Goal: Find specific page/section: Find specific page/section

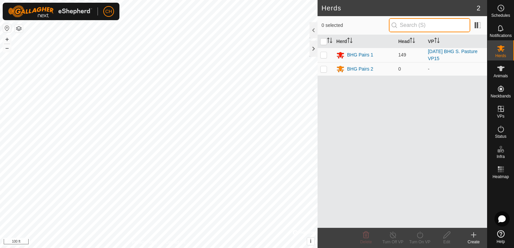
click at [413, 25] on input "text" at bounding box center [429, 25] width 81 height 14
click at [504, 74] on span "Animals" at bounding box center [501, 76] width 14 height 4
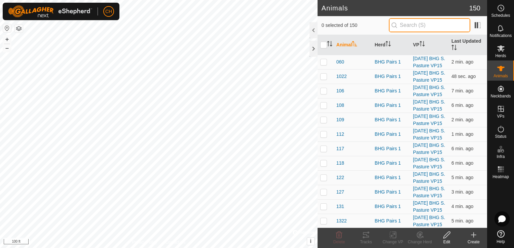
click at [433, 25] on input "text" at bounding box center [429, 25] width 81 height 14
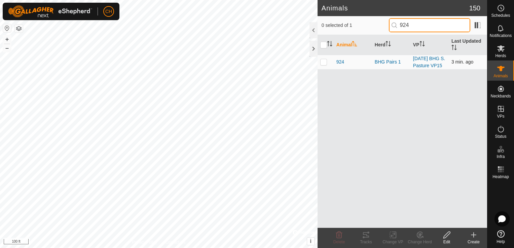
type input "924"
click at [323, 65] on p-checkbox at bounding box center [323, 61] width 7 height 5
checkbox input "true"
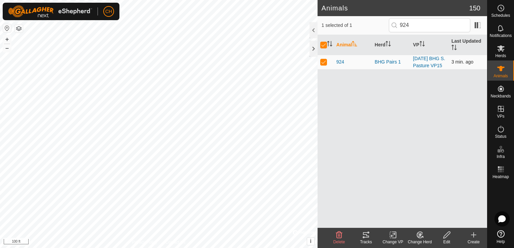
click at [323, 65] on p-checkbox at bounding box center [323, 61] width 7 height 5
checkbox input "false"
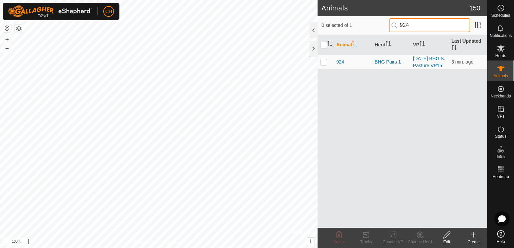
click at [434, 26] on input "924" at bounding box center [429, 25] width 81 height 14
type input "9"
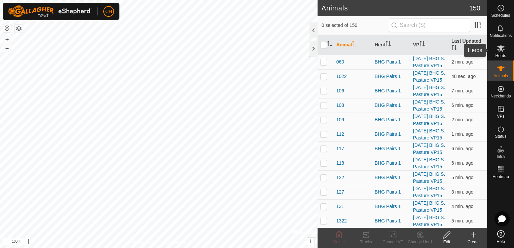
click at [504, 50] on icon at bounding box center [501, 48] width 7 height 6
